Goal: Information Seeking & Learning: Learn about a topic

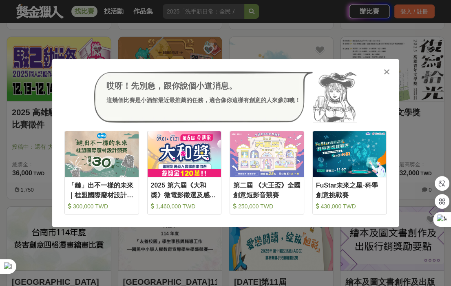
click at [386, 72] on icon at bounding box center [387, 72] width 6 height 8
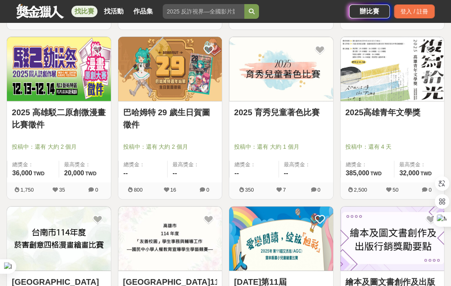
click at [80, 131] on link "2025 高雄駁二原創微漫畫比賽徵件" at bounding box center [59, 118] width 94 height 24
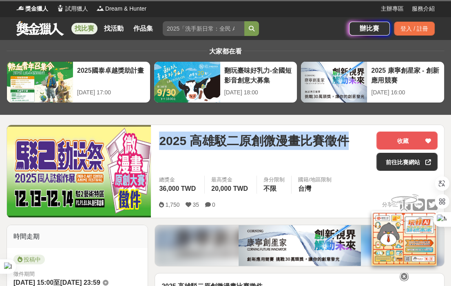
drag, startPoint x: 162, startPoint y: 142, endPoint x: 175, endPoint y: 162, distance: 24.7
click at [175, 150] on span "2025 高雄駁二原創微漫畫比賽徵件" at bounding box center [254, 140] width 190 height 18
copy span "2025 高雄駁二原創微漫畫比賽徵件"
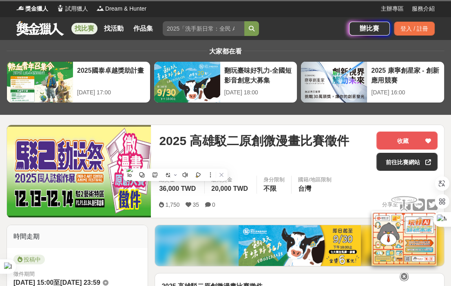
click at [332, 184] on div "國籍/地區限制" at bounding box center [314, 179] width 33 height 8
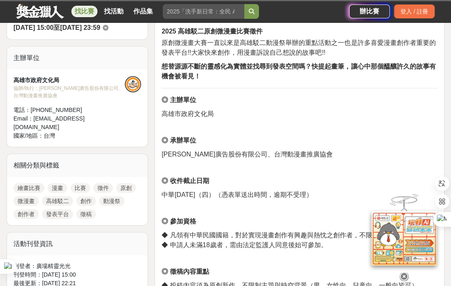
scroll to position [272, 0]
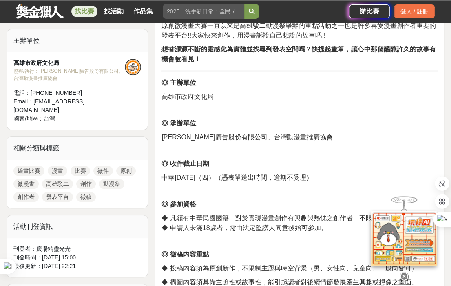
click at [396, 155] on p at bounding box center [300, 150] width 276 height 9
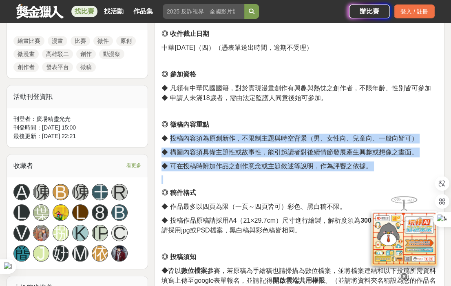
scroll to position [408, 0]
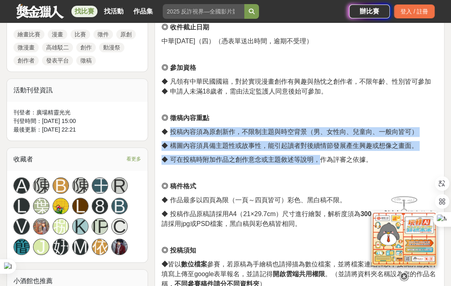
drag, startPoint x: 171, startPoint y: 196, endPoint x: 338, endPoint y: 180, distance: 167.5
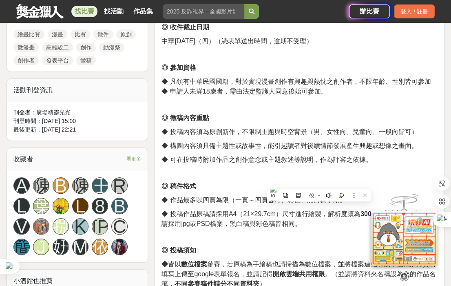
click at [339, 163] on span "◆ 可在投稿時附加作品之創作意念或主題敘述等說明，作為評審之依據。" at bounding box center [267, 159] width 210 height 7
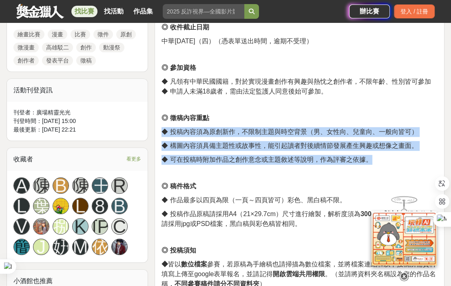
drag, startPoint x: 369, startPoint y: 178, endPoint x: 160, endPoint y: 151, distance: 210.6
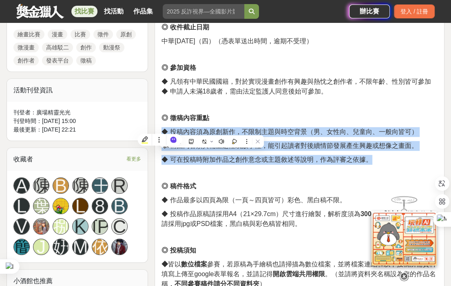
copy div "◆ 投稿內容須為原創新作，不限制主題與時空背景（男、女性向、兒童向、一般向皆可） ◆ 構圖內容須具備主題性或故事性，能引起讀者對後續情節發展產生興趣或想像之畫…"
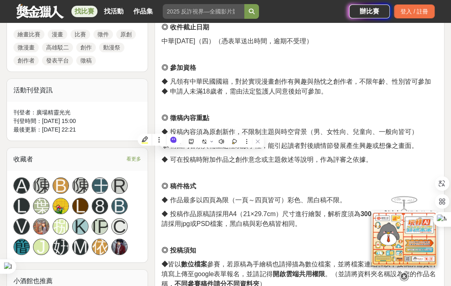
click at [367, 123] on p "◎ 徵稿內容重點" at bounding box center [300, 118] width 276 height 10
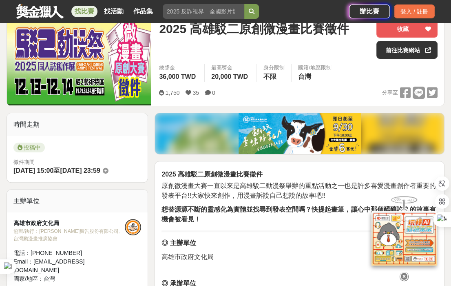
scroll to position [91, 0]
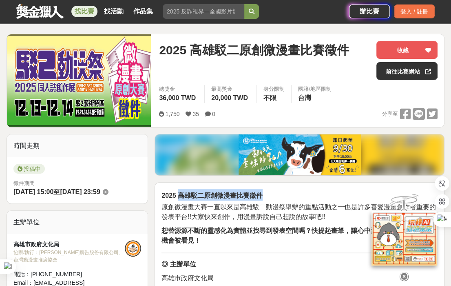
drag, startPoint x: 261, startPoint y: 200, endPoint x: 181, endPoint y: 197, distance: 80.4
click at [180, 198] on strong "2025 高雄駁二原創微漫畫比賽徵件" at bounding box center [212, 195] width 101 height 7
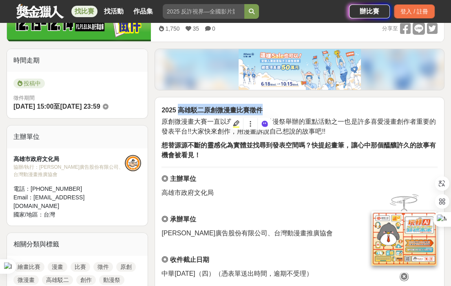
scroll to position [181, 0]
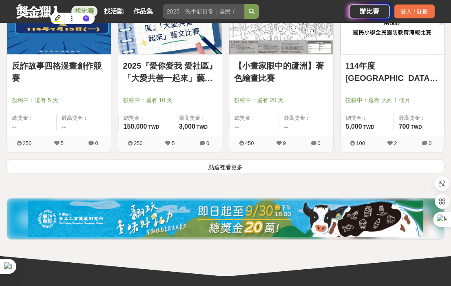
scroll to position [5121, 0]
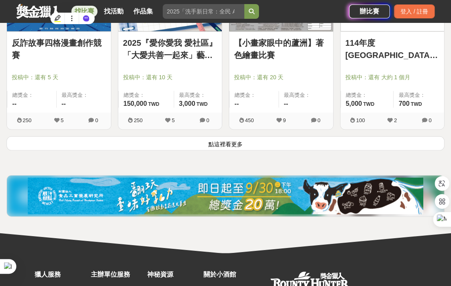
click at [196, 151] on button "點這裡看更多" at bounding box center [226, 143] width 438 height 14
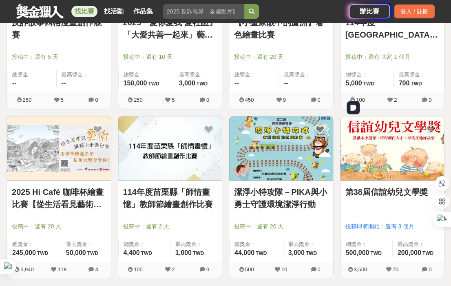
scroll to position [5211, 0]
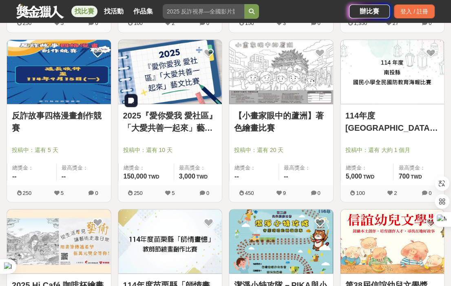
scroll to position [5030, 0]
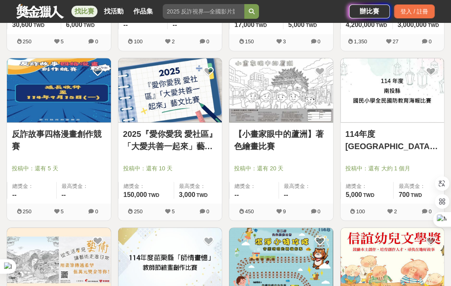
click at [336, 183] on div "【小畫家眼中的蘆洲】著色繪畫比賽 投稿中：還有 20 天 總獎金： -- 最高獎金： -- 450 9 0" at bounding box center [281, 142] width 111 height 169
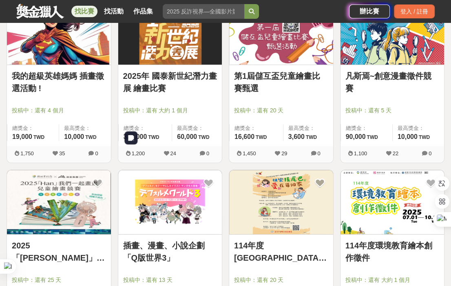
scroll to position [4396, 0]
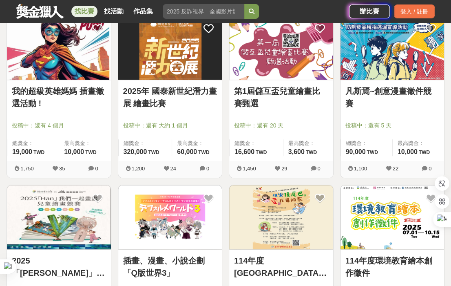
drag, startPoint x: 179, startPoint y: 86, endPoint x: 113, endPoint y: 128, distance: 78.3
click at [113, 128] on div "我的超級英雄媽媽 插畫徵選活動 ! 投稿中：還有 4 個月 總獎金： 19,000 19,000 TWD 最高獎金： 10,000 TWD 1,750 35 0" at bounding box center [58, 99] width 111 height 169
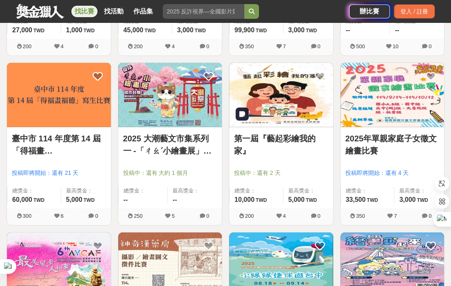
scroll to position [3489, 0]
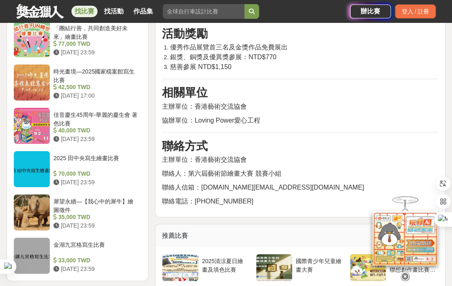
scroll to position [906, 0]
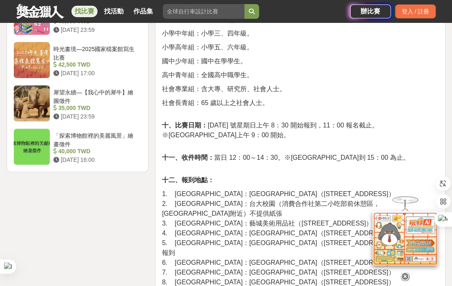
scroll to position [1087, 0]
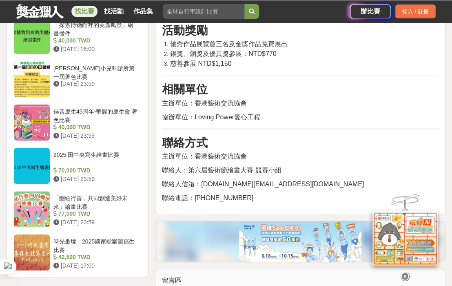
scroll to position [906, 0]
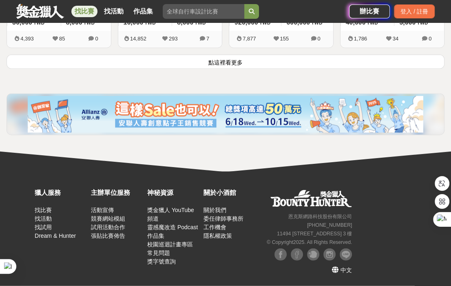
scroll to position [1158, 0]
click at [315, 55] on button "點這裡看更多" at bounding box center [226, 62] width 438 height 14
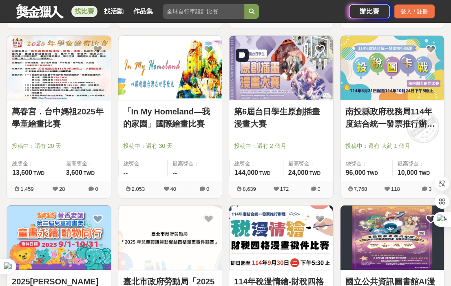
click at [310, 99] on img at bounding box center [281, 68] width 104 height 64
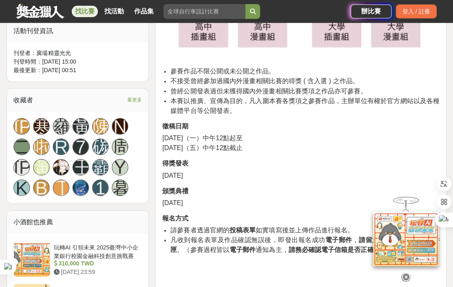
scroll to position [362, 0]
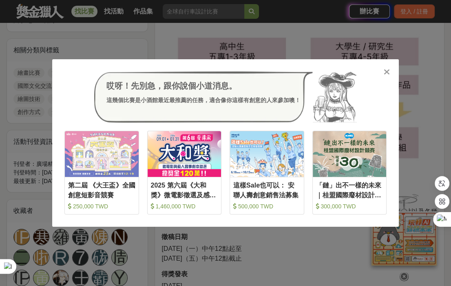
click at [385, 71] on icon at bounding box center [387, 72] width 6 height 8
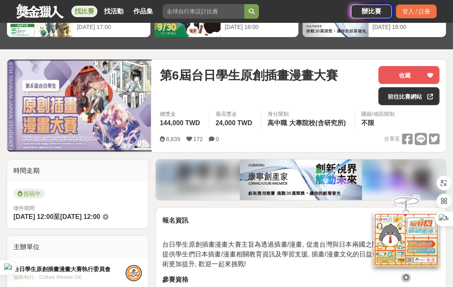
scroll to position [45, 0]
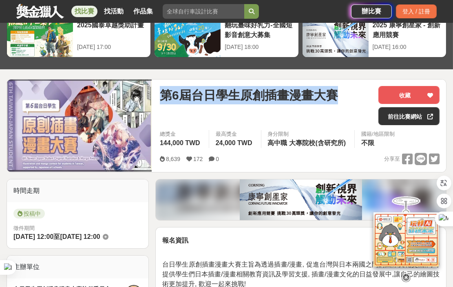
drag, startPoint x: 162, startPoint y: 97, endPoint x: 365, endPoint y: 102, distance: 203.2
click at [365, 102] on div "第6屆台日學生原創插畫漫畫大賽" at bounding box center [266, 95] width 212 height 18
copy span "第6屆台日學生原創插畫漫畫大賽"
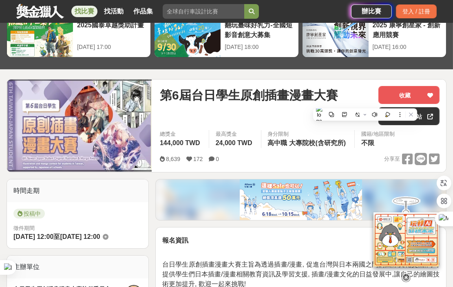
click at [220, 137] on div "最高獎金 24,000 TWD" at bounding box center [235, 139] width 52 height 18
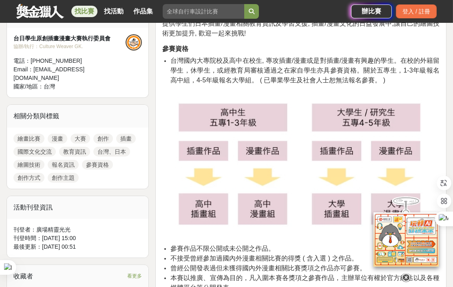
scroll to position [408, 0]
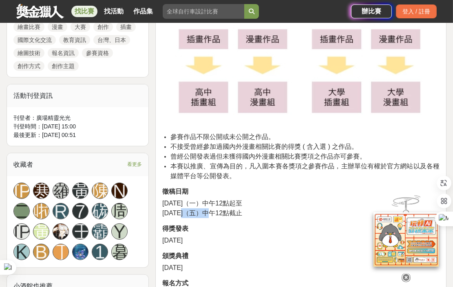
drag, startPoint x: 184, startPoint y: 225, endPoint x: 205, endPoint y: 224, distance: 21.7
click at [205, 217] on span "[DATE]（五）中午12點截止" at bounding box center [202, 213] width 80 height 7
click at [222, 207] on span "[DATE]（一）中午12點起至" at bounding box center [202, 203] width 80 height 7
drag, startPoint x: 213, startPoint y: 222, endPoint x: 281, endPoint y: 225, distance: 68.2
click at [281, 218] on p "[DATE]（一）中午12點起至 [DATE]（五）中午12點截止" at bounding box center [300, 209] width 277 height 20
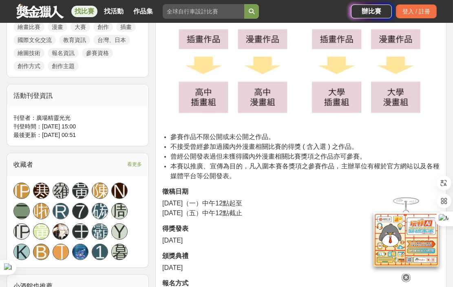
copy span "（五）中午12點截止"
click at [219, 160] on span "曾經公開發表過但未獲得國內外漫畫相關比賽獎項之作品亦可參賽。" at bounding box center [268, 156] width 196 height 7
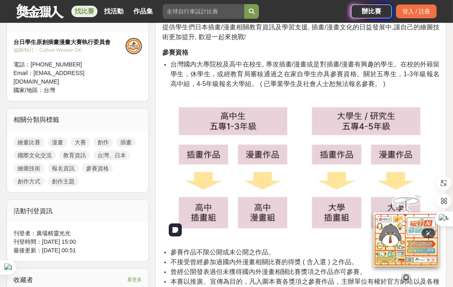
scroll to position [181, 0]
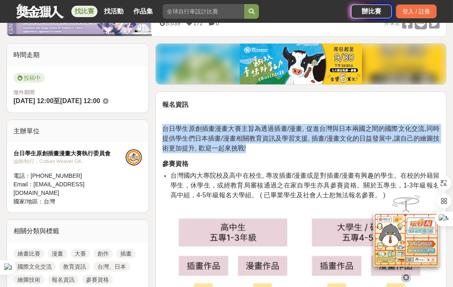
drag, startPoint x: 162, startPoint y: 135, endPoint x: 257, endPoint y: 154, distance: 96.6
click at [257, 153] on p "台日學生原創插畫漫畫大賽主旨為透過插畫/漫畫, 促進台灣與日本兩國之間的國際文化交流,同時提供學生們日本插畫/漫畫相關教育資訊及學習支援, 插畫/漫畫文化的日…" at bounding box center [300, 138] width 277 height 29
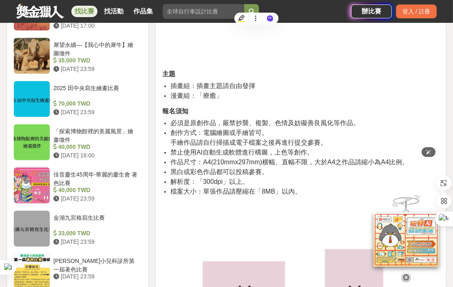
scroll to position [906, 0]
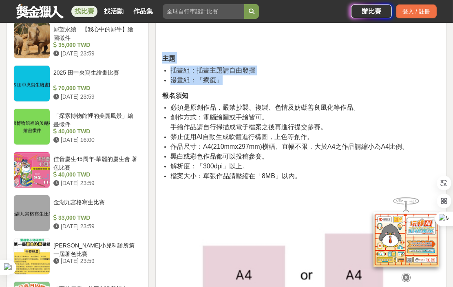
drag, startPoint x: 163, startPoint y: 78, endPoint x: 254, endPoint y: 102, distance: 94.1
copy div "主題 插畫組：插畫主題請自由發揮 漫畫組：「療癒」"
click at [336, 75] on li "插畫組：插畫主題請自由發揮" at bounding box center [304, 71] width 269 height 10
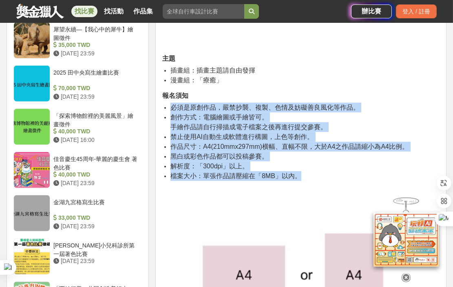
drag, startPoint x: 171, startPoint y: 129, endPoint x: 307, endPoint y: 194, distance: 150.3
click at [307, 181] on ul "必須是原創作品，嚴禁抄襲、複製、色情及妨礙善良風化等作品。 創作方式：電腦繪圖或手繪皆可。 手繪作品請自行掃描成電子檔案之後再進行提交參賽。 禁止使用AI自動…" at bounding box center [300, 142] width 277 height 78
copy ul "必須是原創作品，嚴禁抄襲、複製、色情及妨礙善良風化等作品。 創作方式：電腦繪圖或手繪皆可。 手繪作品請自行掃描成電子檔案之後再進行提交參賽。 禁止使用AI自動…"
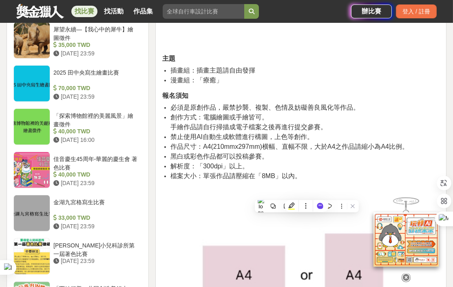
click at [354, 101] on h2 "報名須知" at bounding box center [300, 94] width 277 height 11
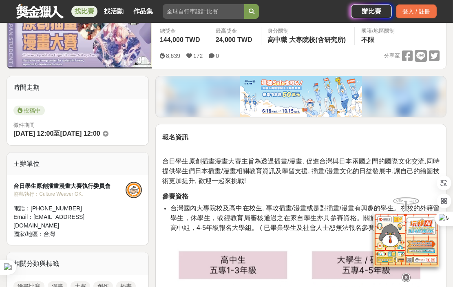
scroll to position [0, 0]
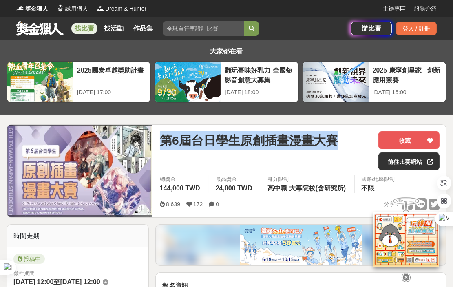
drag, startPoint x: 165, startPoint y: 141, endPoint x: 355, endPoint y: 142, distance: 190.1
click at [338, 142] on span "第6屆台日學生原創插畫漫畫大賽" at bounding box center [249, 140] width 178 height 18
